Goal: Information Seeking & Learning: Check status

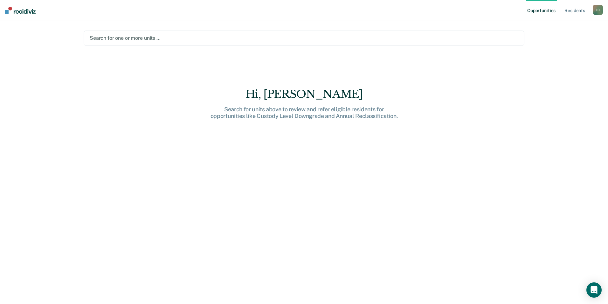
click at [120, 38] on div at bounding box center [304, 37] width 429 height 7
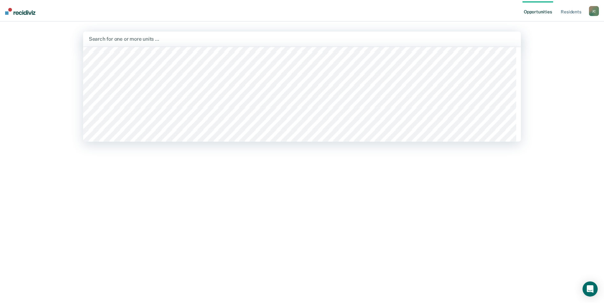
scroll to position [4105, 0]
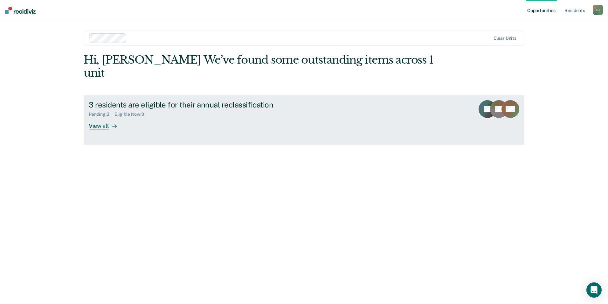
click at [104, 117] on div "View all" at bounding box center [107, 123] width 36 height 12
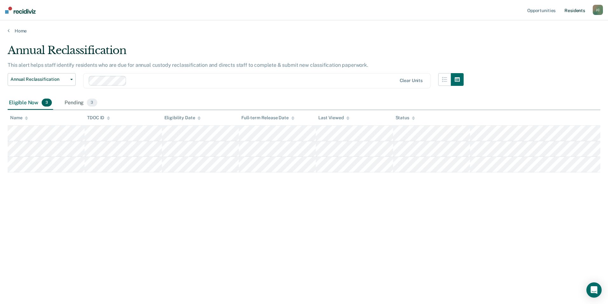
click at [569, 11] on link "Resident s" at bounding box center [575, 10] width 23 height 20
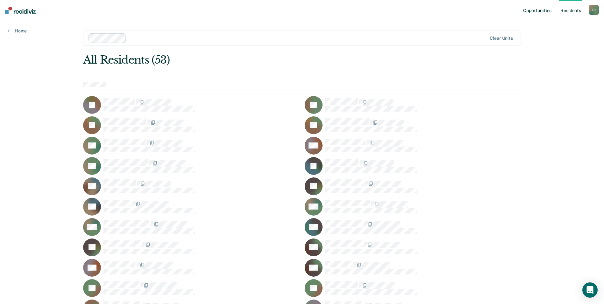
click at [542, 11] on link "Opportunities" at bounding box center [537, 10] width 31 height 20
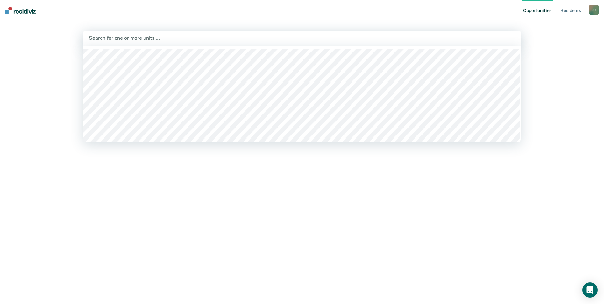
click at [117, 40] on div at bounding box center [302, 37] width 426 height 7
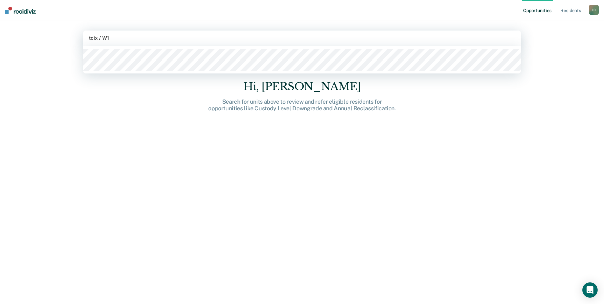
type input "tcix / W1A"
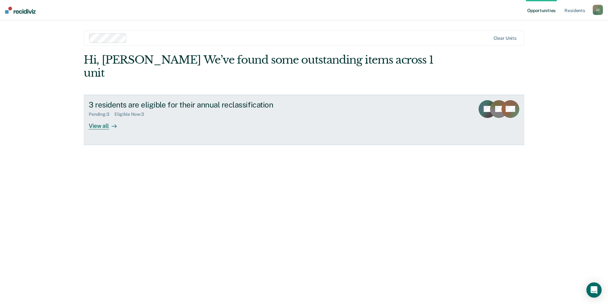
click at [105, 117] on div "View all" at bounding box center [107, 123] width 36 height 12
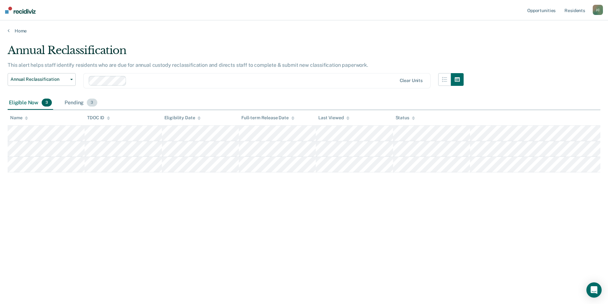
click at [73, 102] on div "Pending 3" at bounding box center [80, 103] width 35 height 14
